Goal: Find specific page/section: Find specific page/section

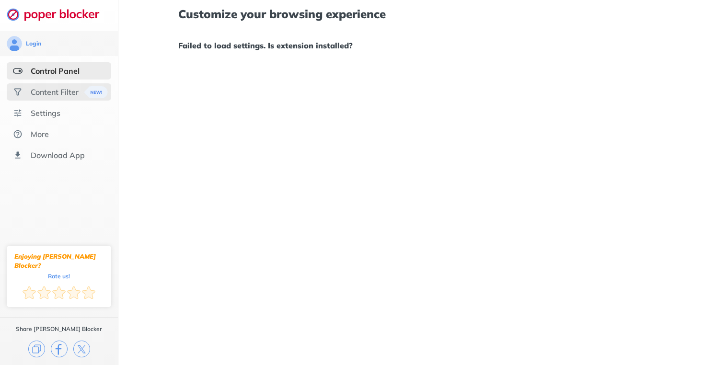
click at [51, 93] on div "Content Filter" at bounding box center [55, 92] width 48 height 10
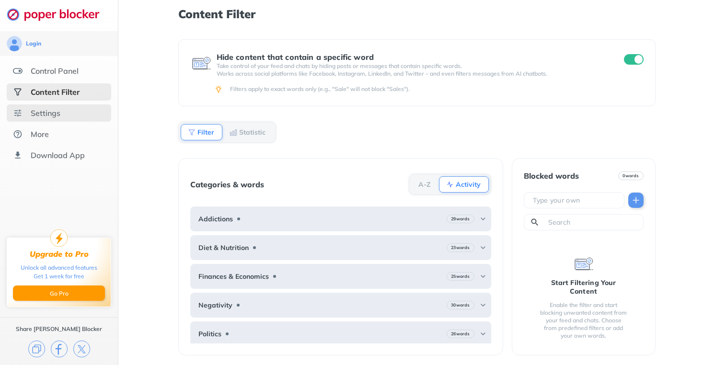
click at [54, 112] on div "Settings" at bounding box center [46, 113] width 30 height 10
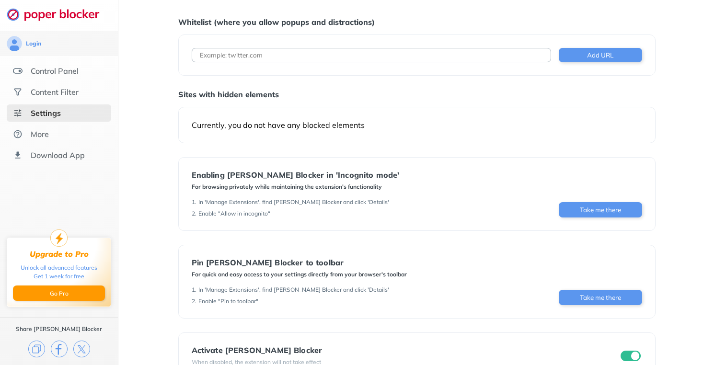
scroll to position [34, 0]
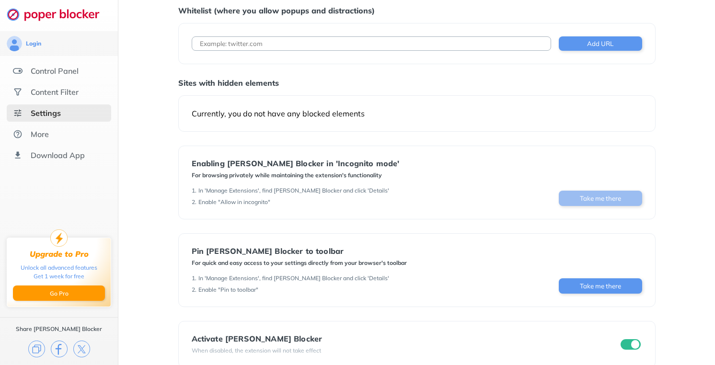
click at [580, 204] on button "Take me there" at bounding box center [600, 198] width 83 height 15
